Goal: Transaction & Acquisition: Obtain resource

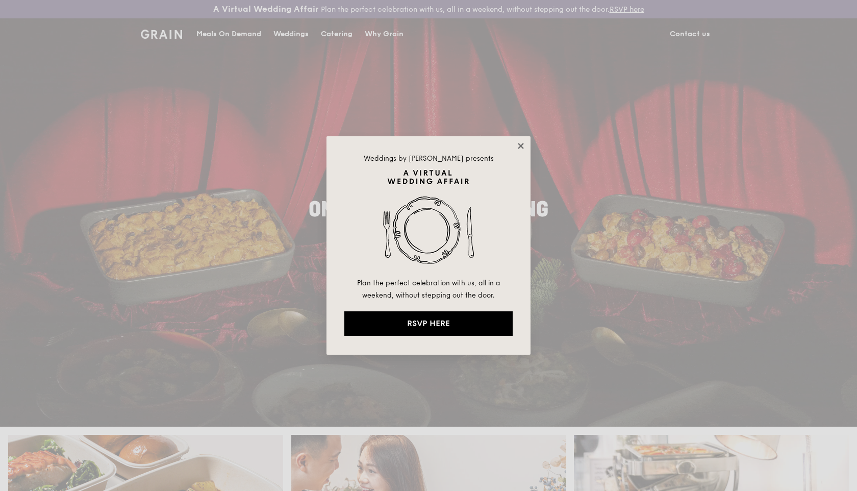
click at [524, 141] on icon at bounding box center [520, 145] width 9 height 9
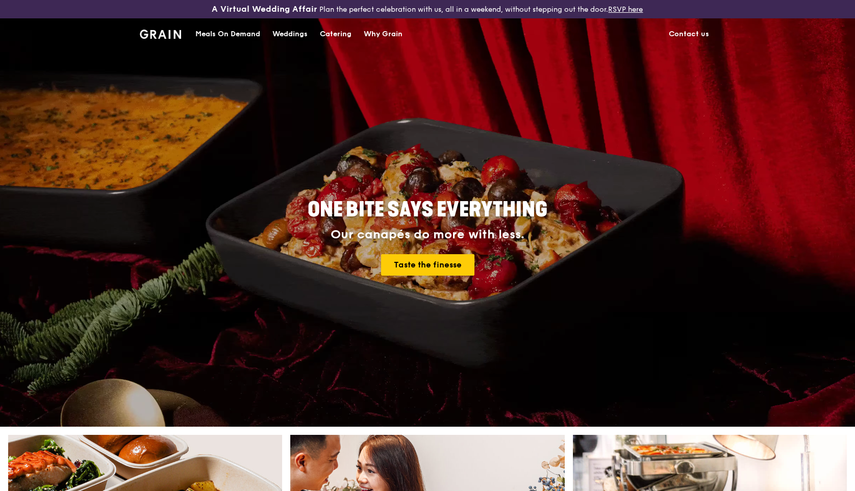
click at [280, 31] on div "Weddings" at bounding box center [289, 34] width 35 height 31
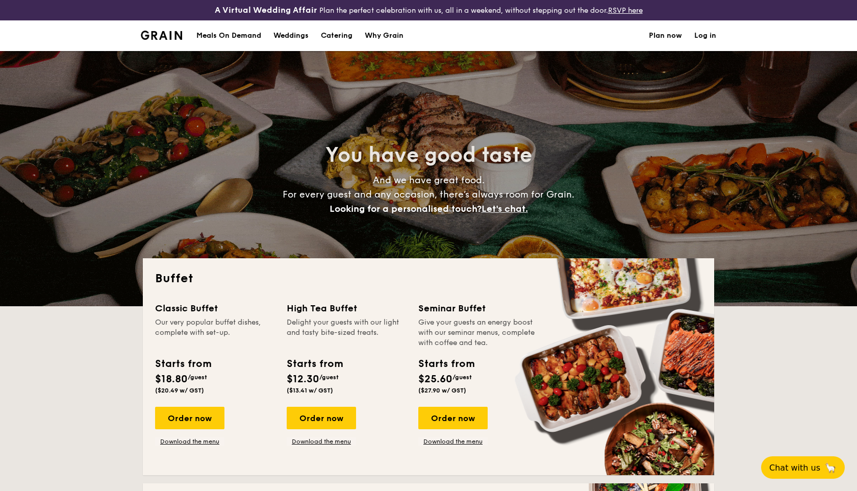
select select
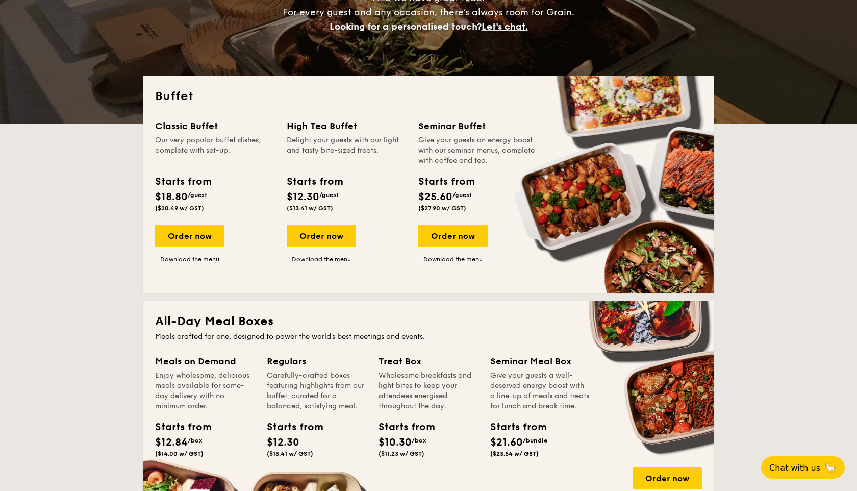
scroll to position [173, 0]
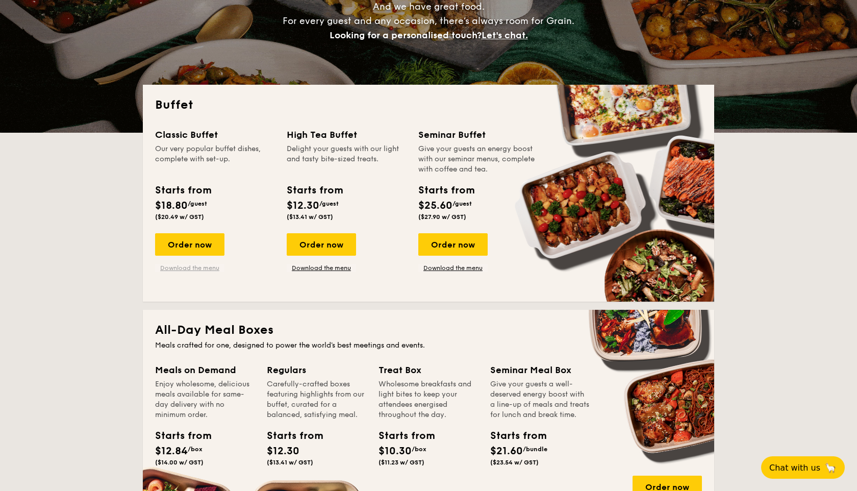
click at [193, 265] on link "Download the menu" at bounding box center [189, 268] width 69 height 8
